Goal: Check status

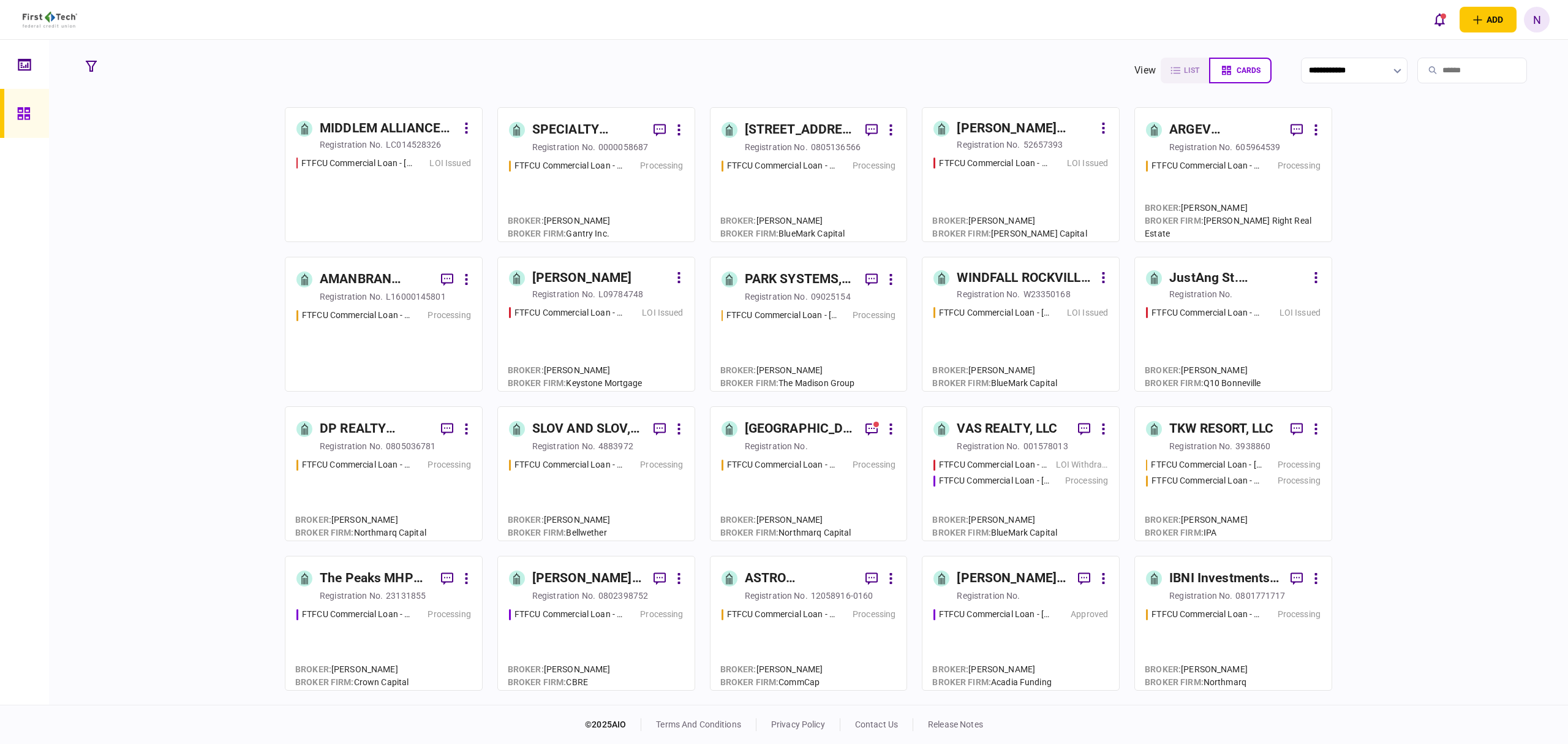
click at [616, 320] on div "FTFCU Commercial Loan - [STREET_ADDRESS] LOI Issued" at bounding box center [597, 344] width 175 height 74
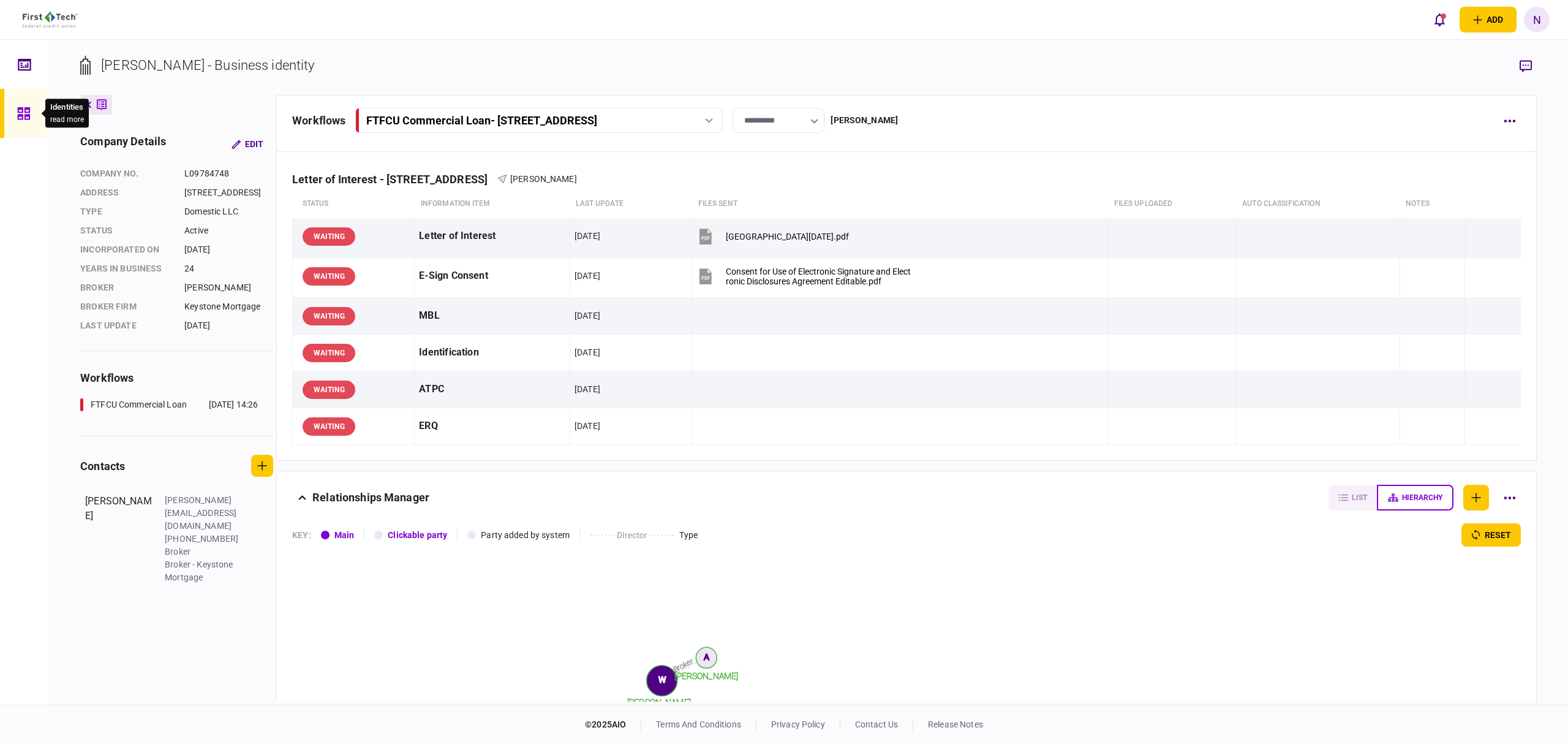
click at [21, 119] on icon at bounding box center [23, 113] width 12 height 12
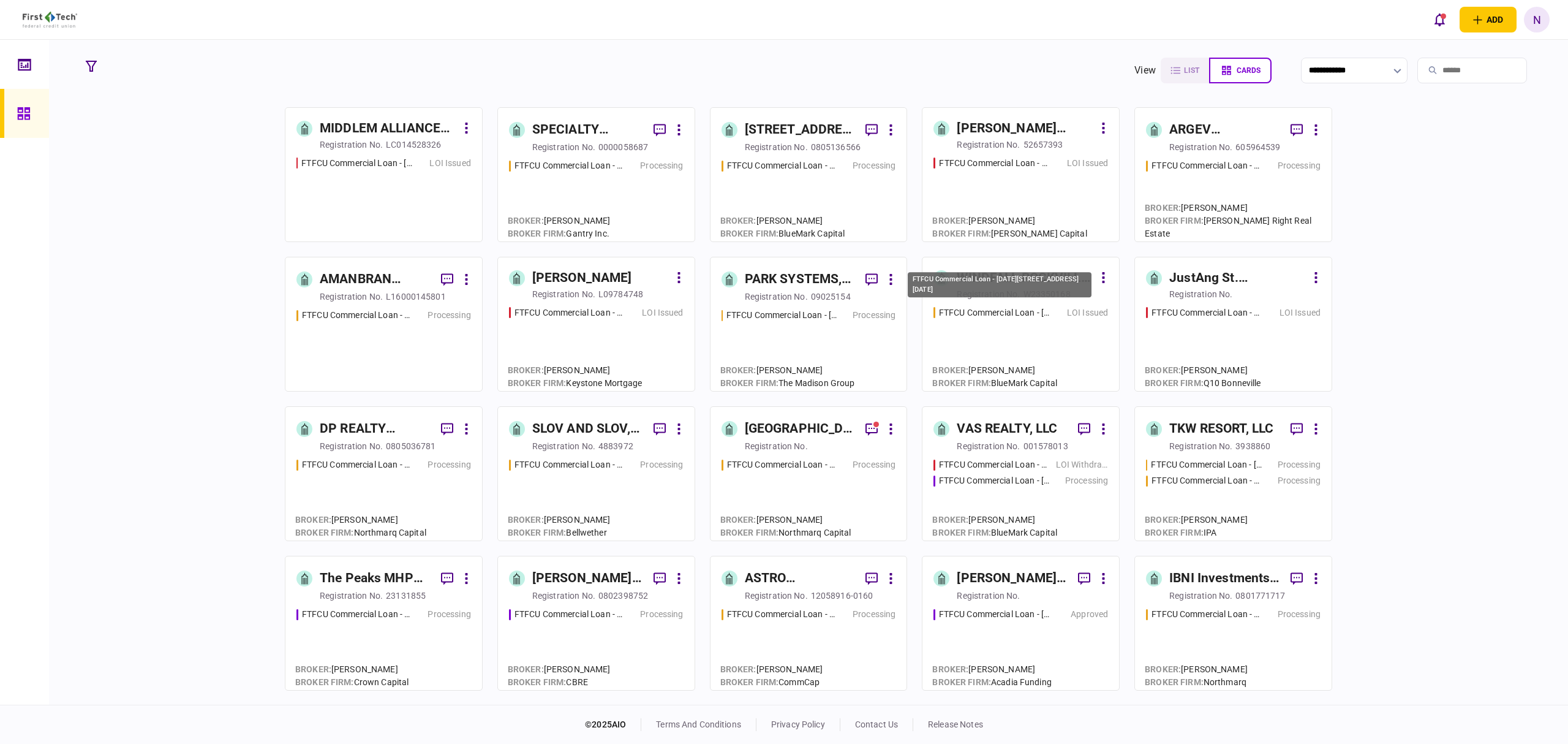
click at [1004, 313] on div "FTFCU Commercial Loan - [DATE][STREET_ADDRESS][DATE]" at bounding box center [994, 313] width 111 height 13
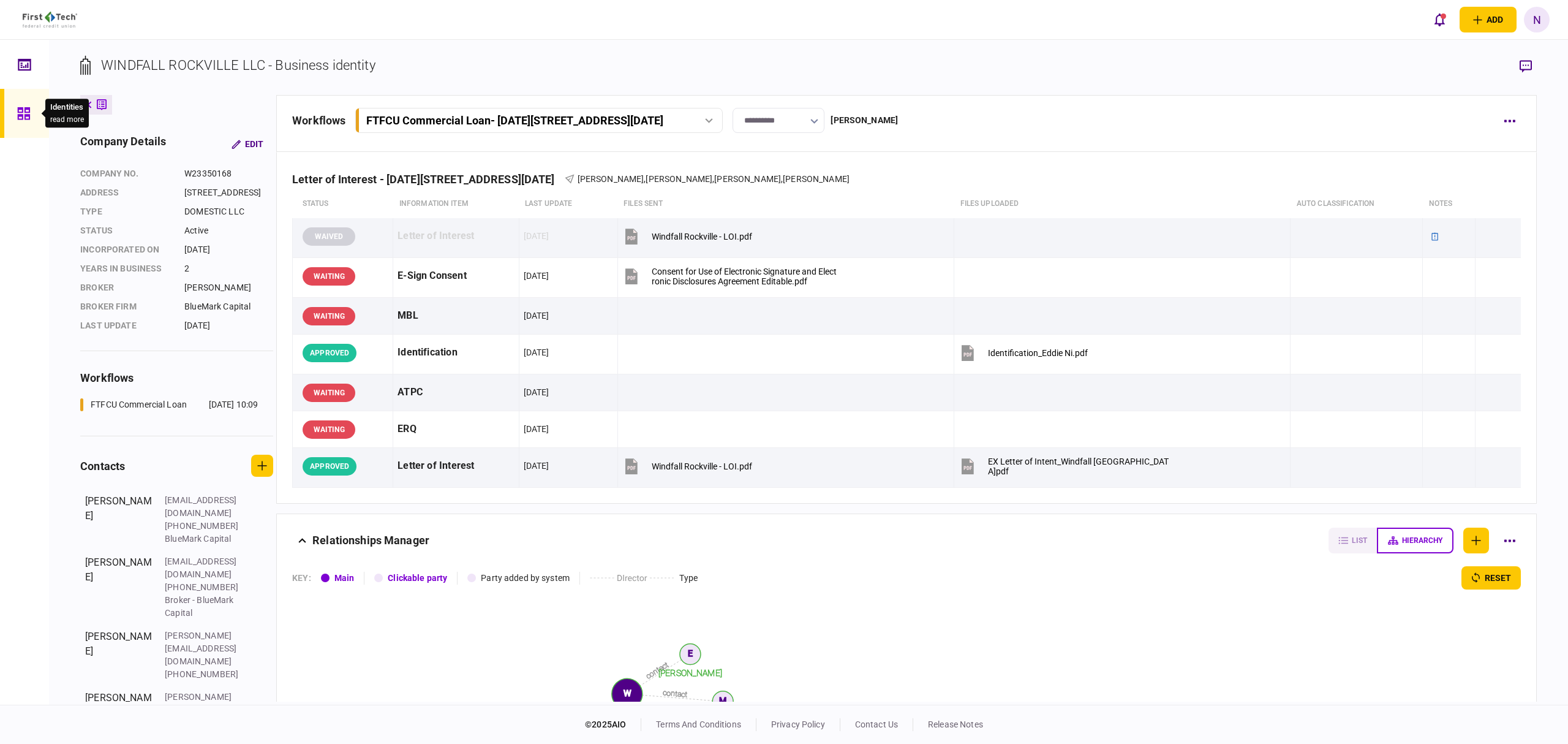
click at [29, 114] on icon at bounding box center [23, 113] width 12 height 12
